Goal: Navigation & Orientation: Go to known website

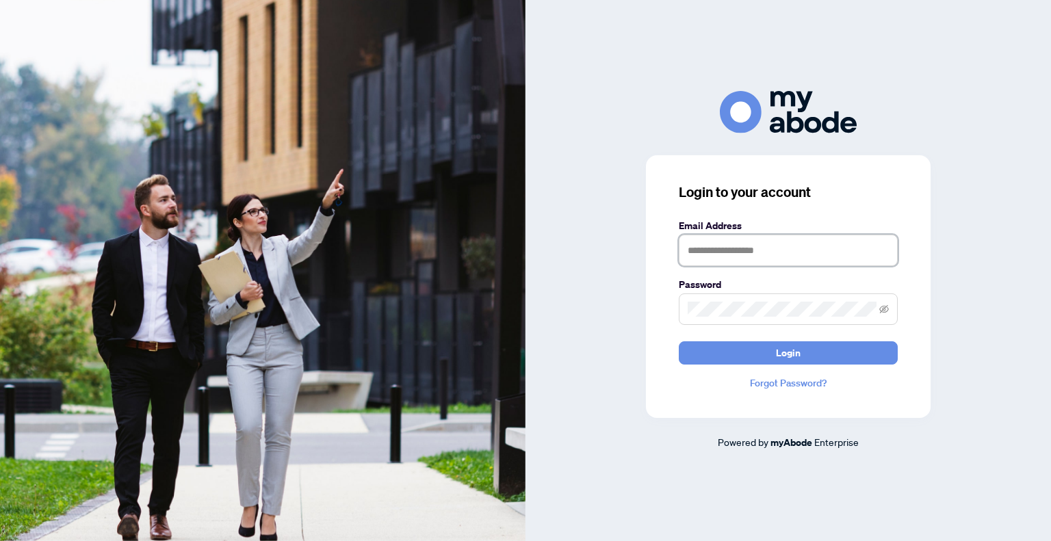
type input "**********"
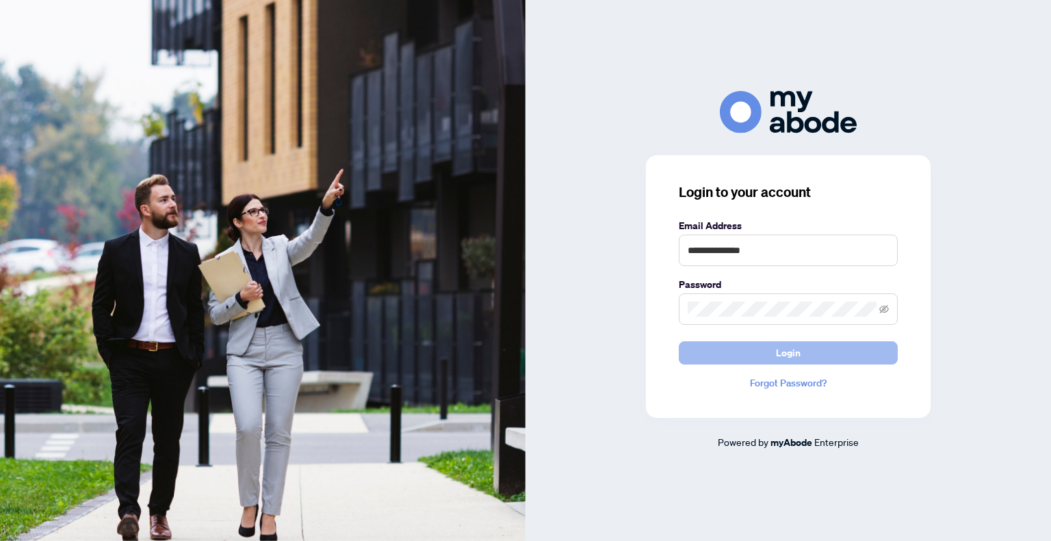
click at [842, 349] on button "Login" at bounding box center [788, 352] width 219 height 23
